Goal: Task Accomplishment & Management: Manage account settings

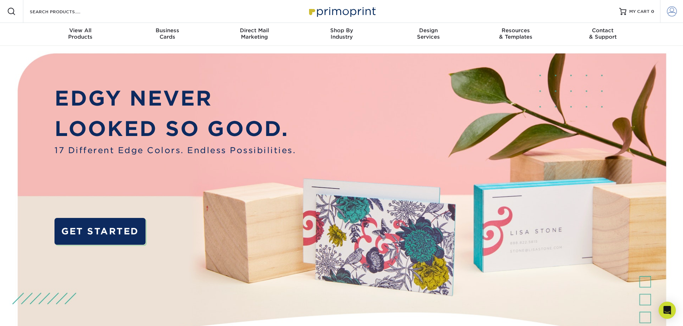
click at [671, 10] on span at bounding box center [671, 11] width 10 height 10
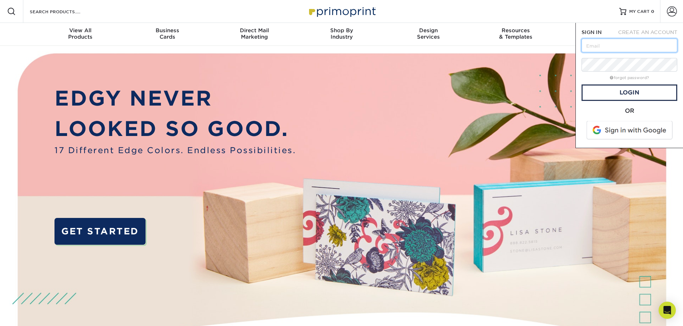
click at [628, 45] on input "text" at bounding box center [629, 46] width 96 height 14
type input "[EMAIL_ADDRESS][DOMAIN_NAME]"
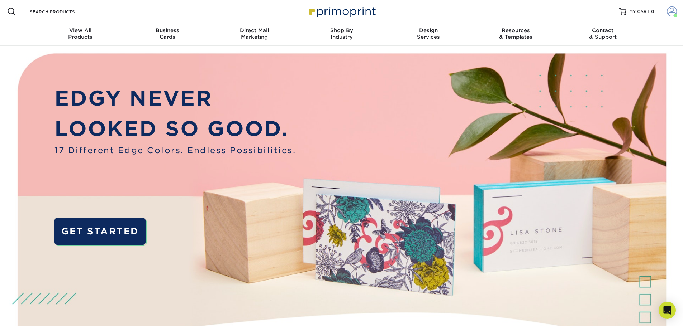
click at [671, 11] on span at bounding box center [671, 11] width 10 height 10
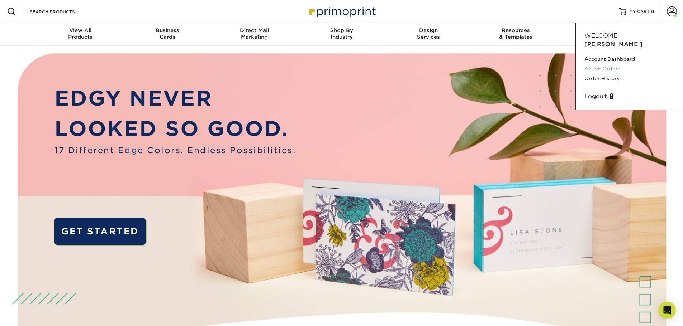
click at [614, 64] on link "Active Orders" at bounding box center [629, 69] width 90 height 10
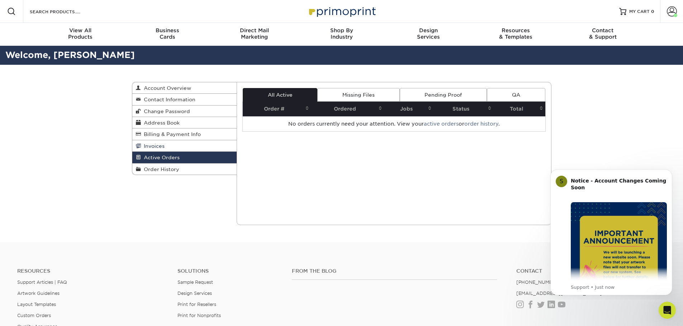
click at [176, 145] on link "Invoices" at bounding box center [184, 145] width 105 height 11
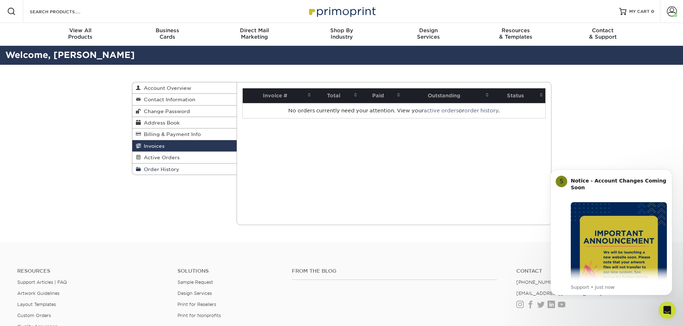
click at [166, 171] on span "Order History" at bounding box center [160, 170] width 38 height 6
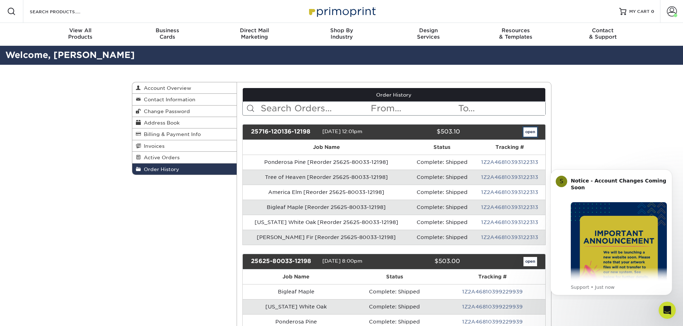
click at [530, 131] on link "open" at bounding box center [530, 132] width 14 height 9
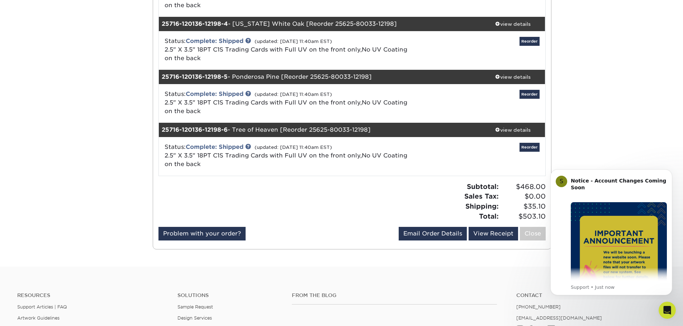
scroll to position [251, 0]
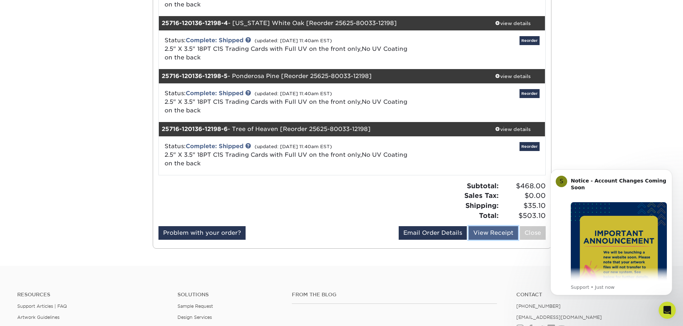
click at [495, 235] on link "View Receipt" at bounding box center [492, 233] width 49 height 14
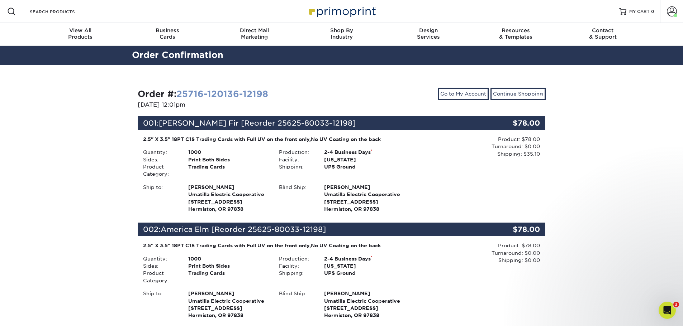
click at [238, 92] on link "25716-120136-12198" at bounding box center [222, 94] width 92 height 10
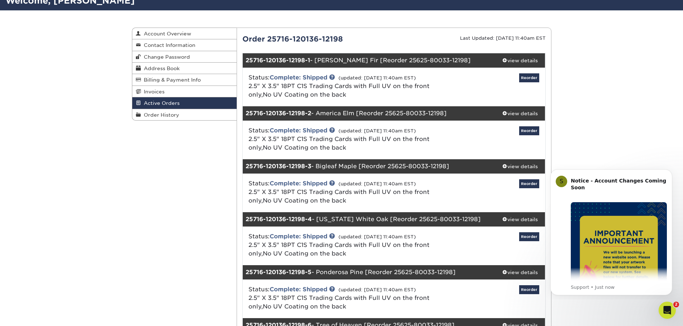
scroll to position [215, 0]
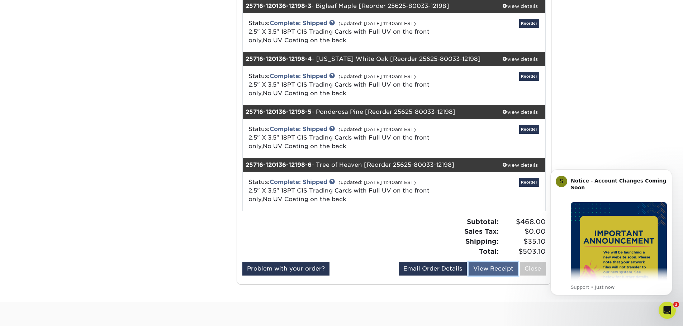
click at [492, 265] on link "View Receipt" at bounding box center [492, 269] width 49 height 14
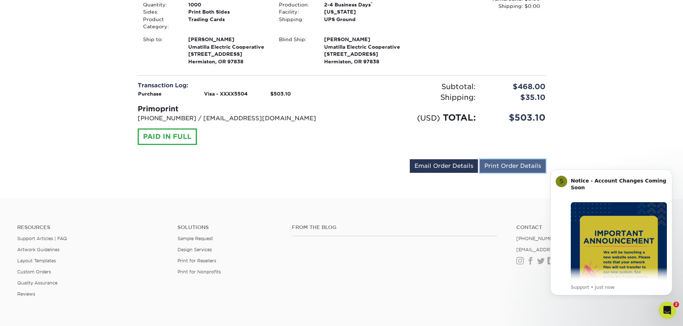
click at [508, 167] on link "Print Order Details" at bounding box center [512, 166] width 66 height 14
